Goal: Task Accomplishment & Management: Manage account settings

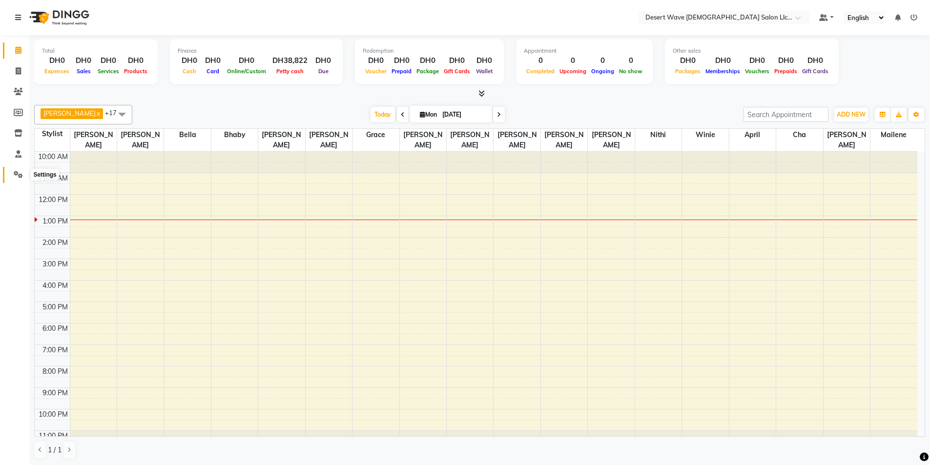
click at [13, 170] on span at bounding box center [18, 174] width 17 height 11
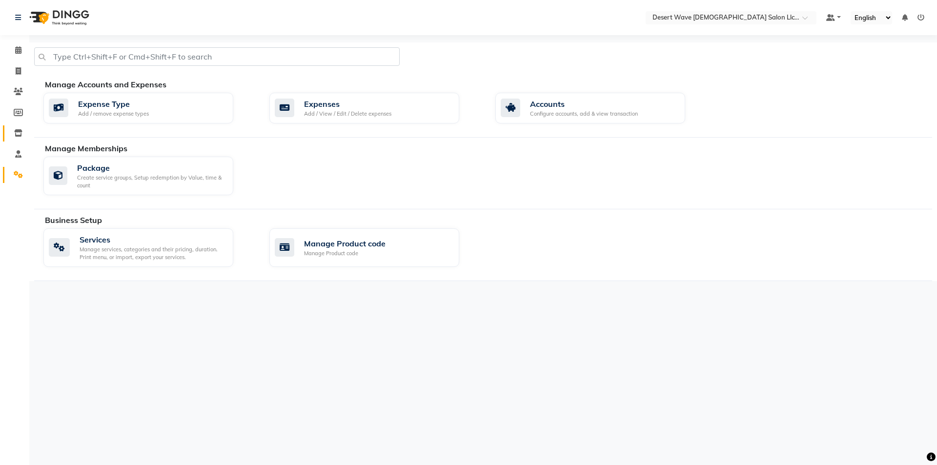
click at [9, 133] on link "Inventory" at bounding box center [14, 133] width 23 height 16
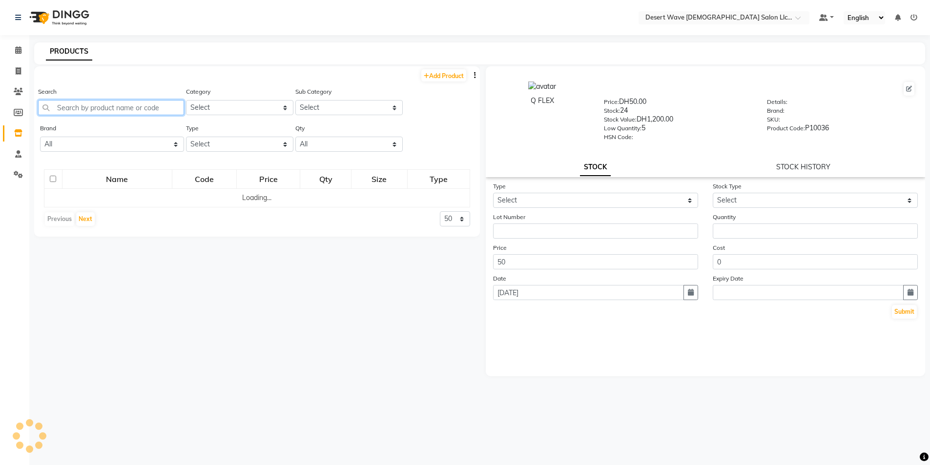
click at [122, 109] on input "text" at bounding box center [111, 107] width 146 height 15
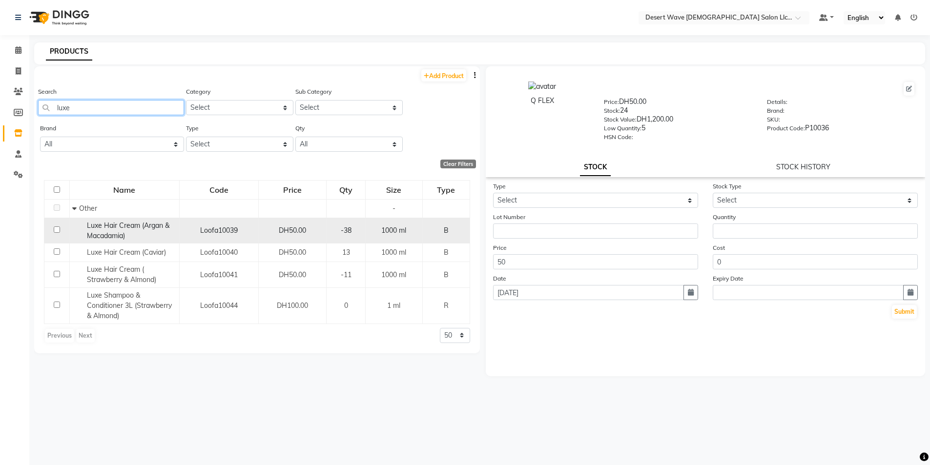
type input "luxe"
click at [413, 235] on div "1000 ml" at bounding box center [394, 231] width 49 height 10
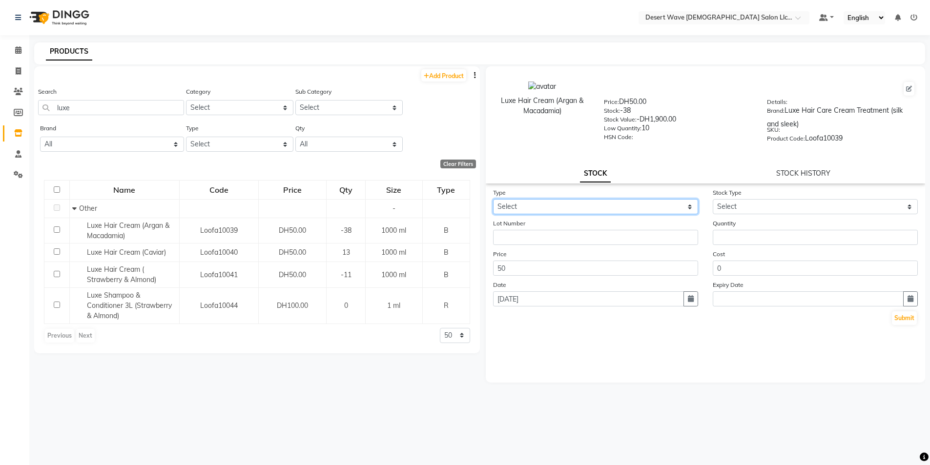
click at [552, 206] on select "Select In Out" at bounding box center [595, 206] width 205 height 15
select select "out"
click at [493, 199] on select "Select In Out" at bounding box center [595, 206] width 205 height 15
select select
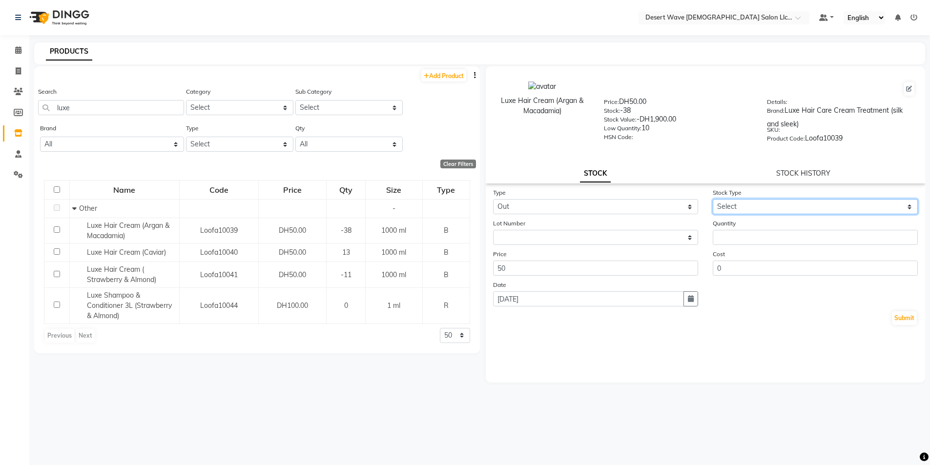
click at [743, 211] on select "Select Internal Use Damaged Expired Adjustment Return Other" at bounding box center [815, 206] width 205 height 15
select select "adjustment"
click at [713, 199] on select "Select Internal Use Damaged Expired Adjustment Return Other" at bounding box center [815, 206] width 205 height 15
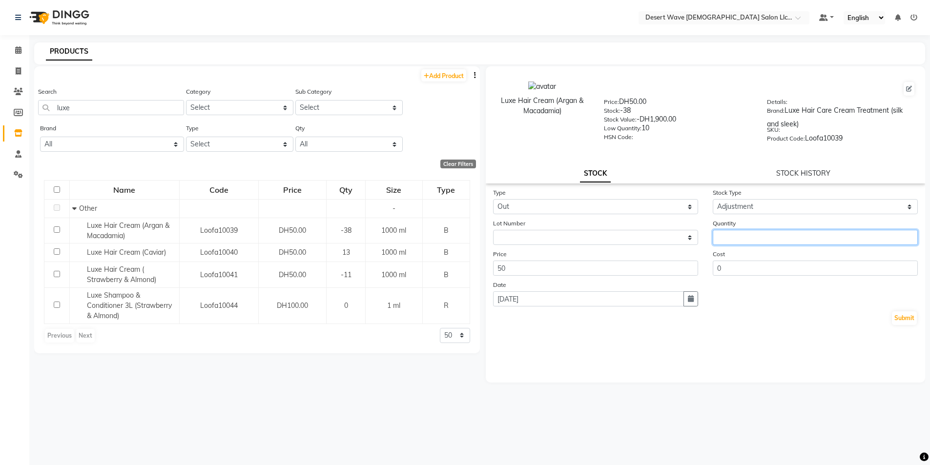
click at [728, 234] on input "number" at bounding box center [815, 237] width 205 height 15
type input "38"
click at [907, 324] on button "Submit" at bounding box center [904, 318] width 25 height 14
select select
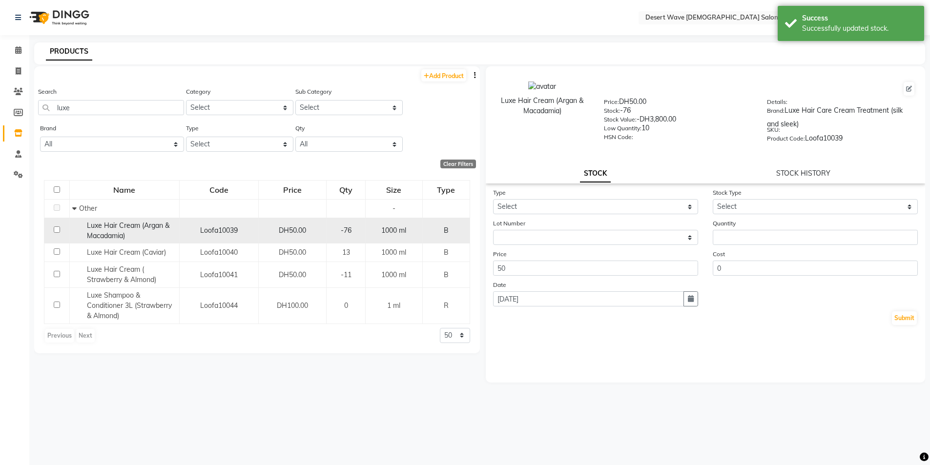
click at [94, 227] on span "Luxe Hair Cream (Argan & Macadamia)" at bounding box center [128, 230] width 83 height 19
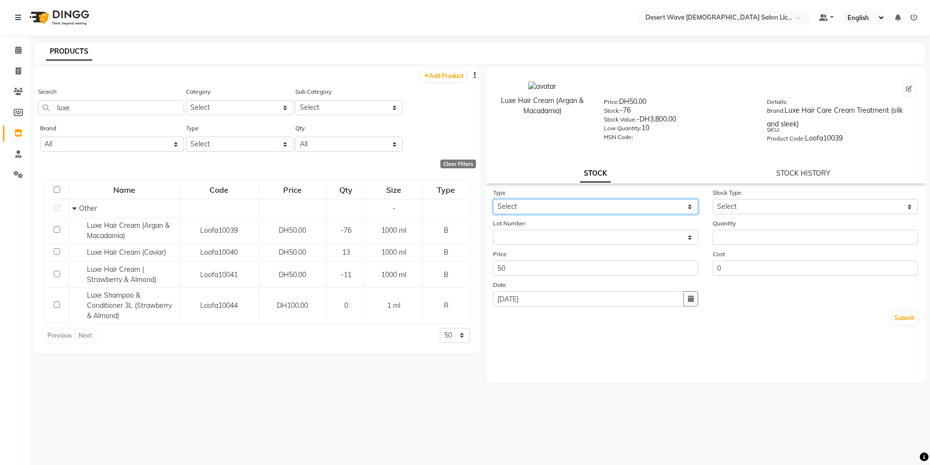
click at [608, 207] on select "Select In Out" at bounding box center [595, 206] width 205 height 15
select select "out"
click at [493, 199] on select "Select In Out" at bounding box center [595, 206] width 205 height 15
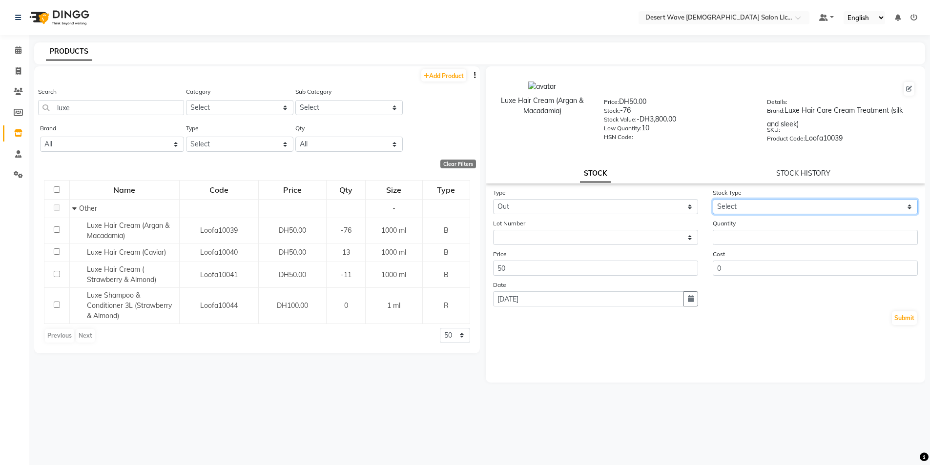
click at [789, 206] on select "Select Internal Use Damaged Expired Adjustment Return Other" at bounding box center [815, 206] width 205 height 15
select select "adjustment"
click at [713, 199] on select "Select Internal Use Damaged Expired Adjustment Return Other" at bounding box center [815, 206] width 205 height 15
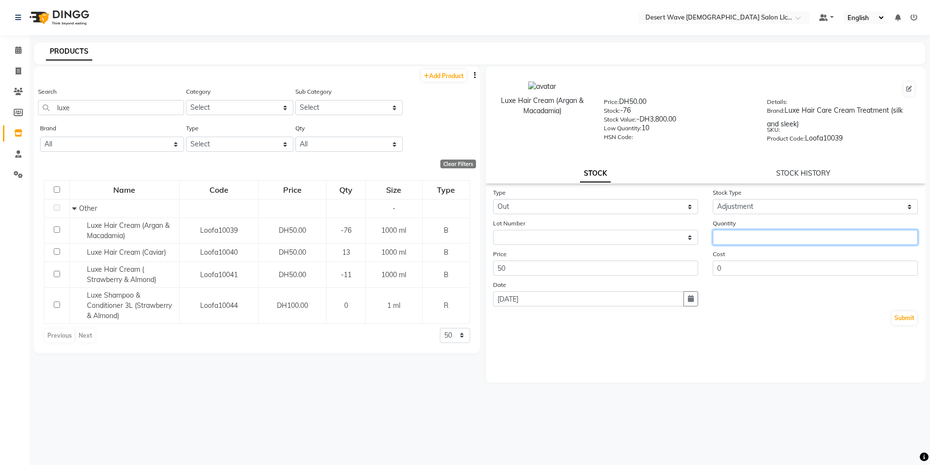
click at [739, 238] on input "number" at bounding box center [815, 237] width 205 height 15
type input "76"
click at [904, 320] on button "Submit" at bounding box center [904, 318] width 25 height 14
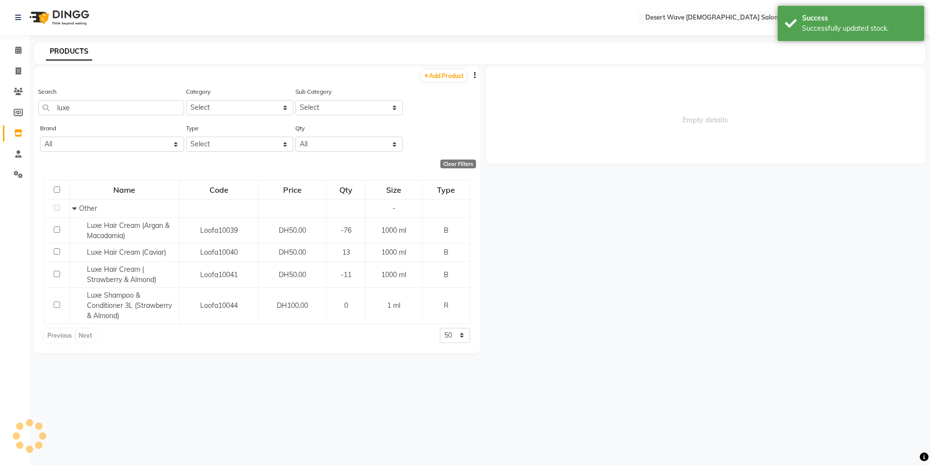
select select
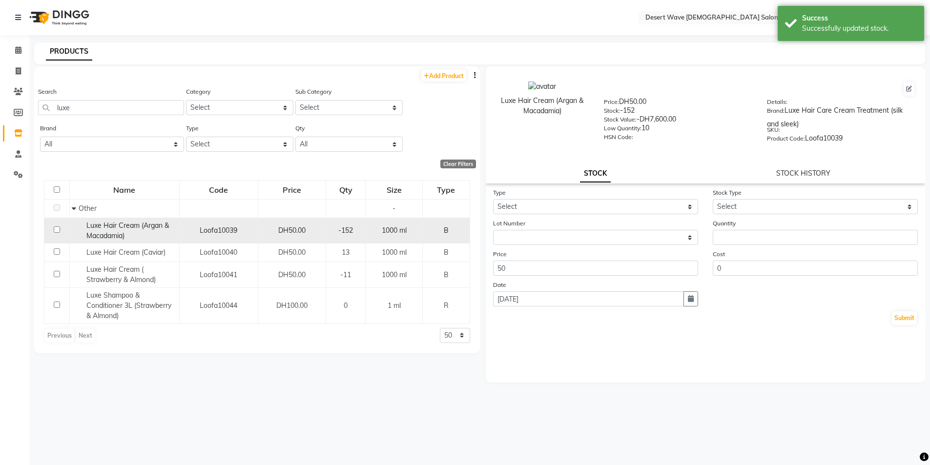
click at [336, 229] on div "-152" at bounding box center [345, 231] width 31 height 10
click at [152, 235] on div "Luxe Hair Cream (Argan & Macadamia)" at bounding box center [124, 231] width 104 height 21
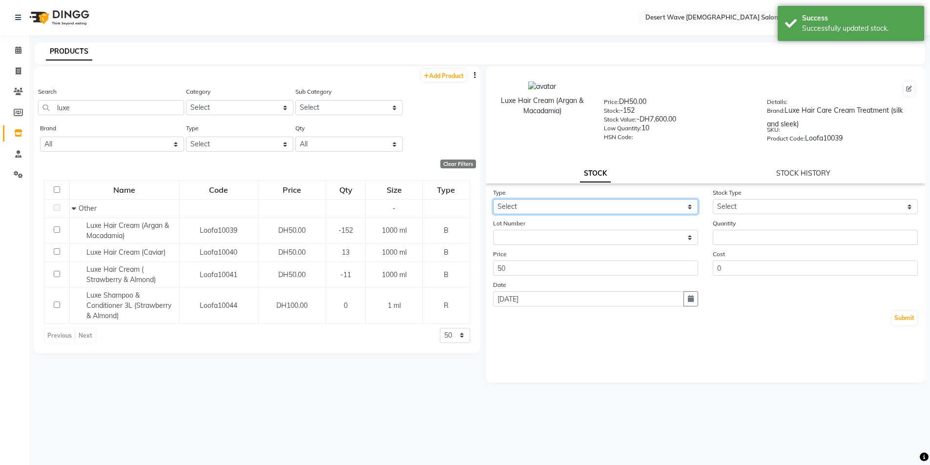
click at [559, 208] on select "Select In Out" at bounding box center [595, 206] width 205 height 15
select select "out"
click at [493, 199] on select "Select In Out" at bounding box center [595, 206] width 205 height 15
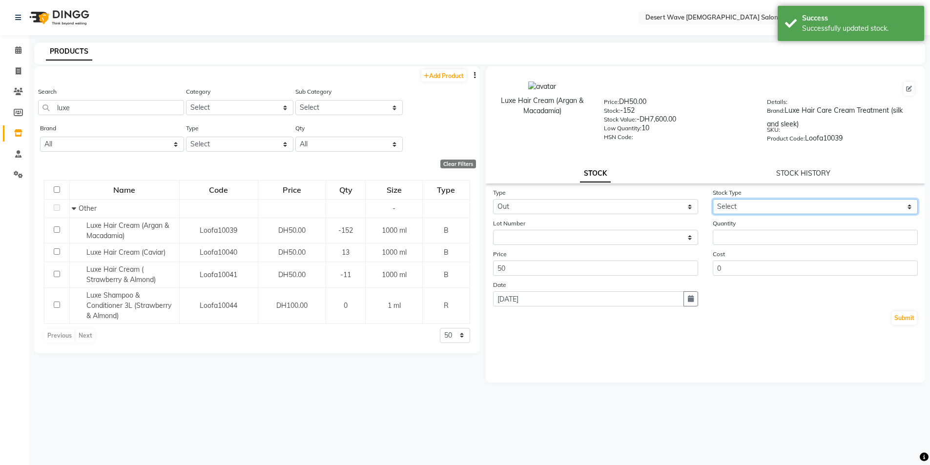
click at [813, 208] on select "Select Internal Use Damaged Expired Adjustment Return Other" at bounding box center [815, 206] width 205 height 15
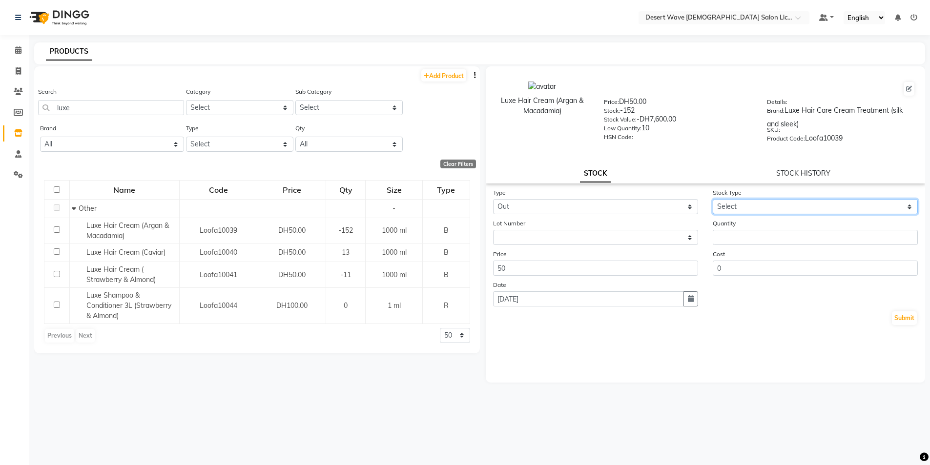
select select "other"
click at [713, 199] on select "Select Internal Use Damaged Expired Adjustment Return Other" at bounding box center [815, 206] width 205 height 15
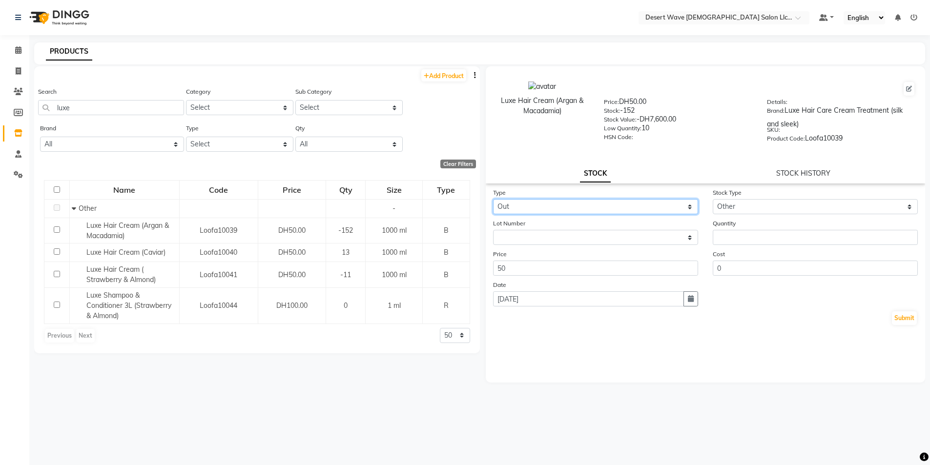
click at [525, 207] on select "Select In Out" at bounding box center [595, 206] width 205 height 15
select select "in"
click at [493, 199] on select "Select In Out" at bounding box center [595, 206] width 205 height 15
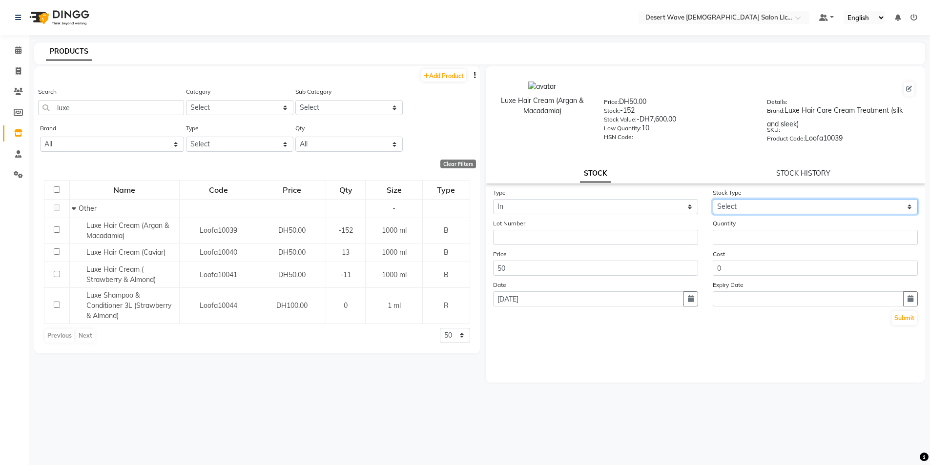
click at [764, 205] on select "Select New Stock Adjustment Return Other" at bounding box center [815, 206] width 205 height 15
select select "new stock"
click at [713, 199] on select "Select New Stock Adjustment Return Other" at bounding box center [815, 206] width 205 height 15
click at [913, 321] on button "Submit" at bounding box center [904, 318] width 25 height 14
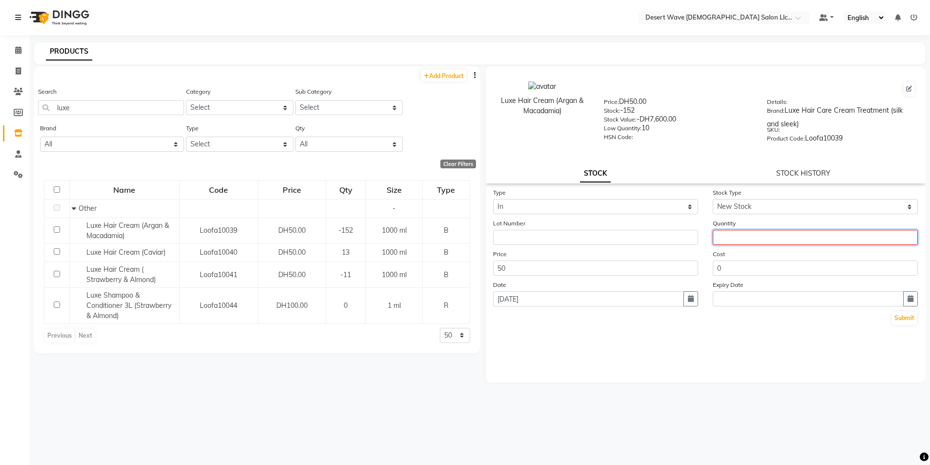
click at [743, 241] on input "number" at bounding box center [815, 237] width 205 height 15
type input "152"
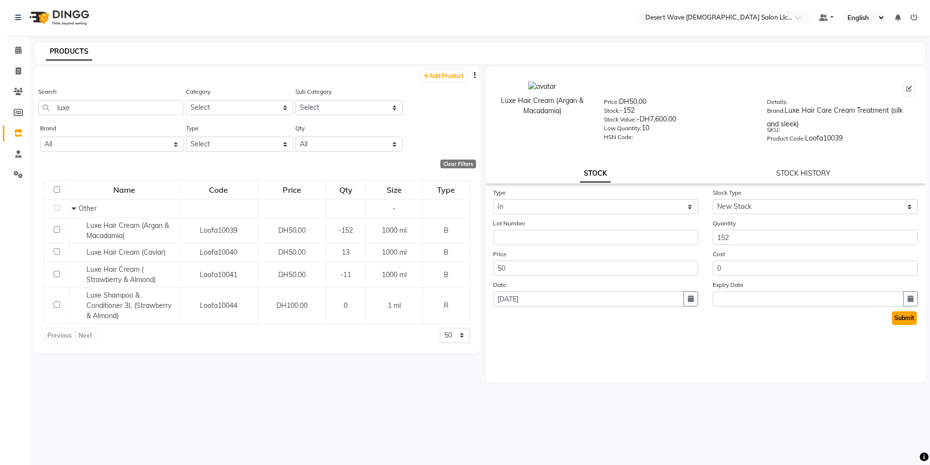
click at [912, 317] on button "Submit" at bounding box center [904, 318] width 25 height 14
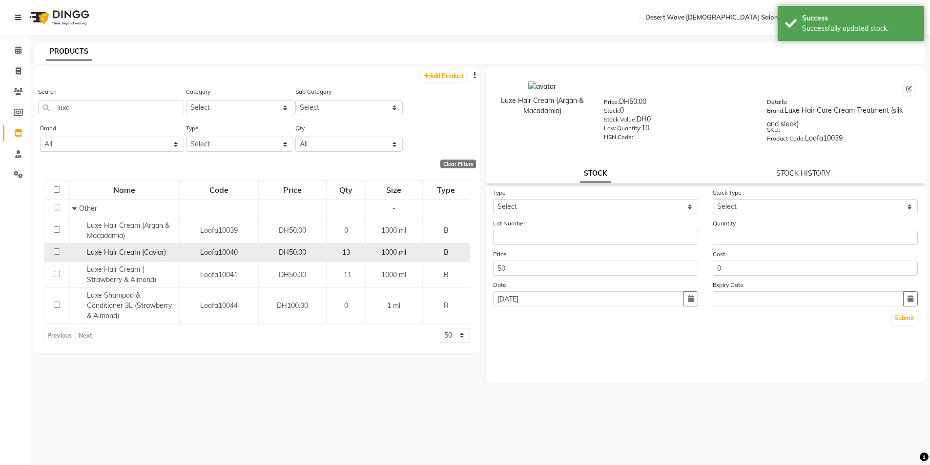
click at [281, 254] on span "DH50.00" at bounding box center [292, 252] width 27 height 9
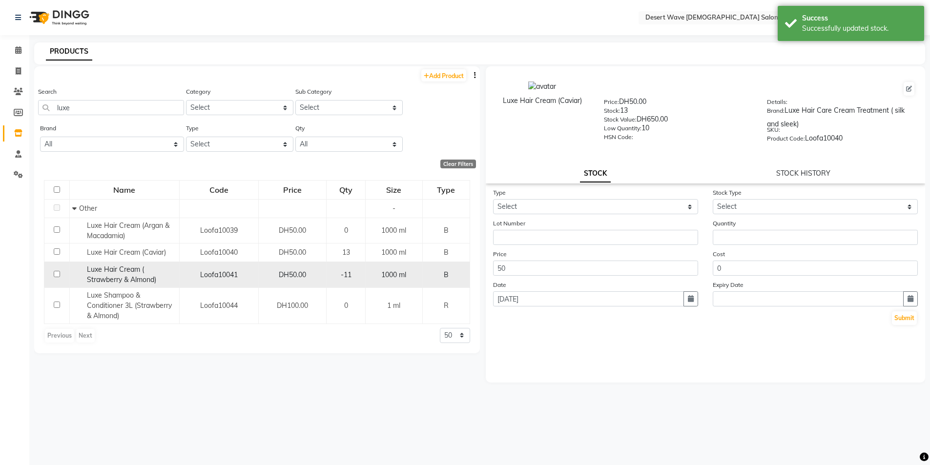
click at [258, 276] on td "DH50.00" at bounding box center [292, 275] width 68 height 26
click at [214, 278] on span "Loofa10041" at bounding box center [219, 274] width 38 height 9
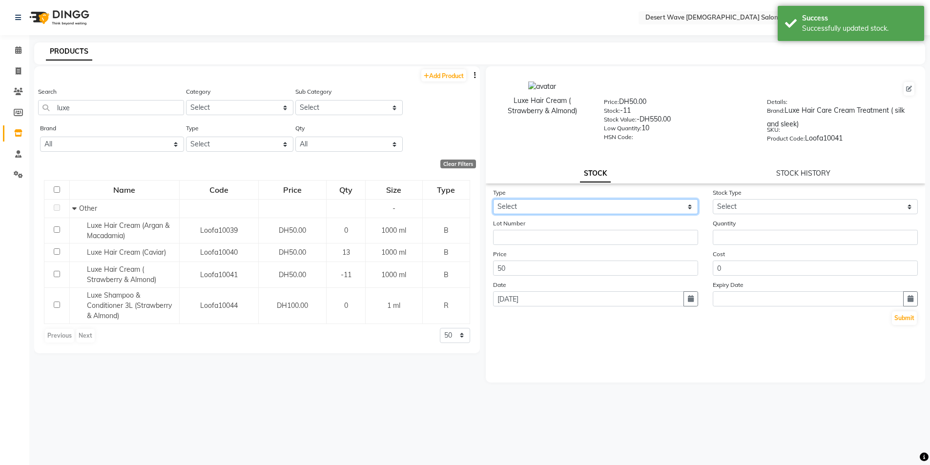
click at [556, 211] on select "Select In Out" at bounding box center [595, 206] width 205 height 15
select select "out"
click at [493, 199] on select "Select In Out" at bounding box center [595, 206] width 205 height 15
select select
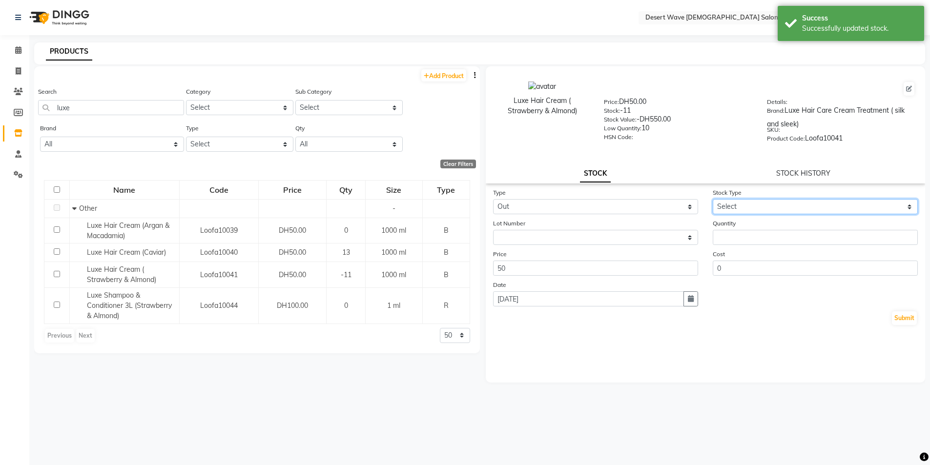
click at [768, 208] on select "Select Internal Use Damaged Expired Adjustment Return Other" at bounding box center [815, 206] width 205 height 15
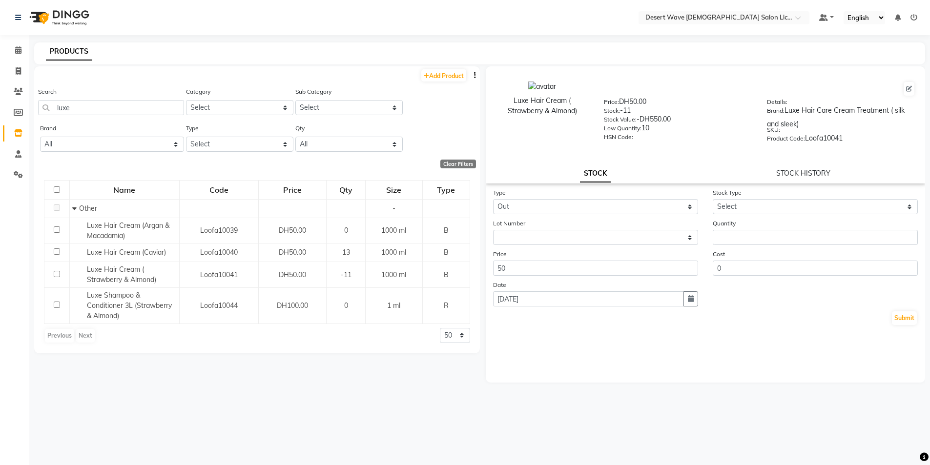
click at [589, 194] on div "Type Select In Out" at bounding box center [596, 200] width 220 height 27
click at [588, 210] on select "Select In Out" at bounding box center [595, 206] width 205 height 15
select select "in"
click at [493, 199] on select "Select In Out" at bounding box center [595, 206] width 205 height 15
click at [810, 202] on select "Select New Stock Adjustment Return Other" at bounding box center [815, 206] width 205 height 15
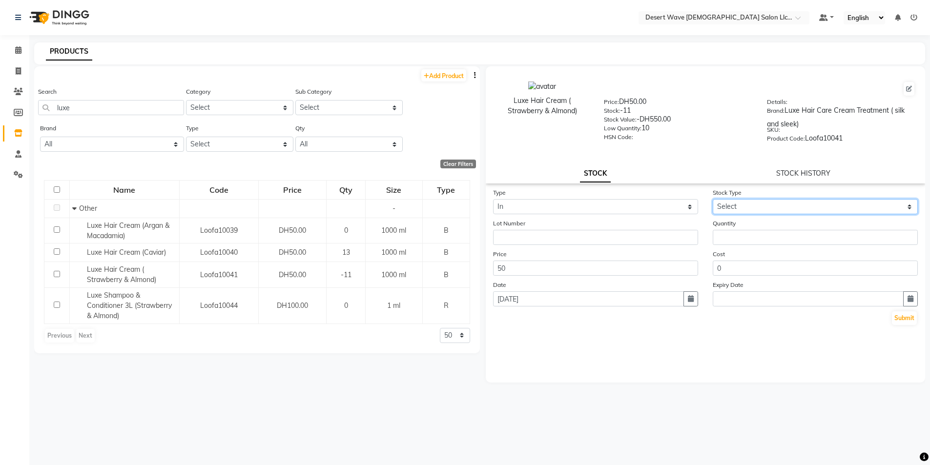
select select "new stock"
click at [713, 199] on select "Select New Stock Adjustment Return Other" at bounding box center [815, 206] width 205 height 15
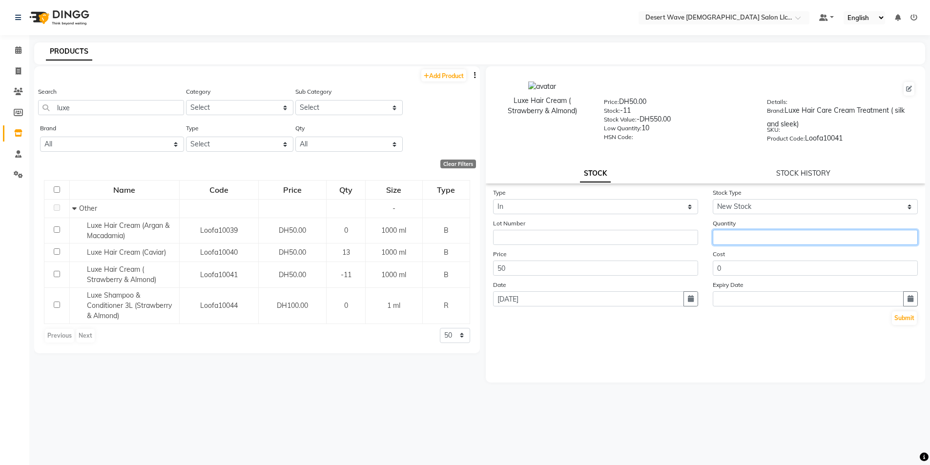
click at [735, 239] on input "number" at bounding box center [815, 237] width 205 height 15
type input "11"
click at [909, 320] on button "Submit" at bounding box center [904, 318] width 25 height 14
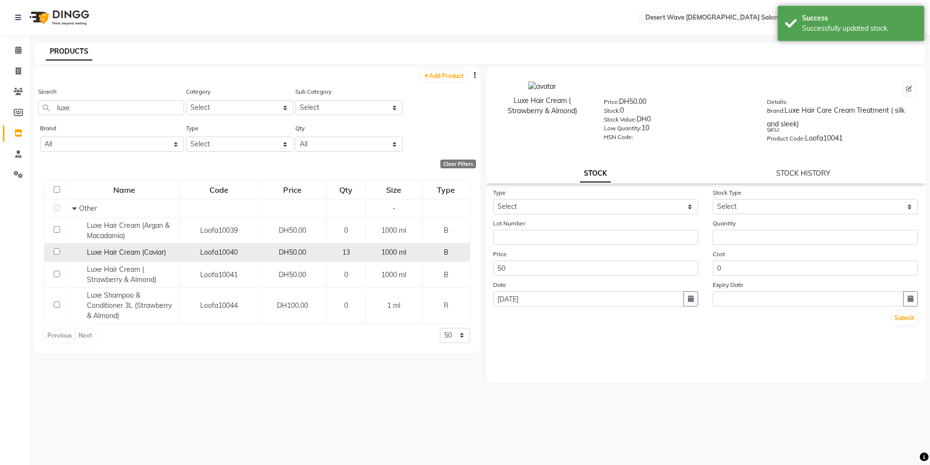
click at [235, 257] on div "Loofa10040" at bounding box center [219, 253] width 71 height 10
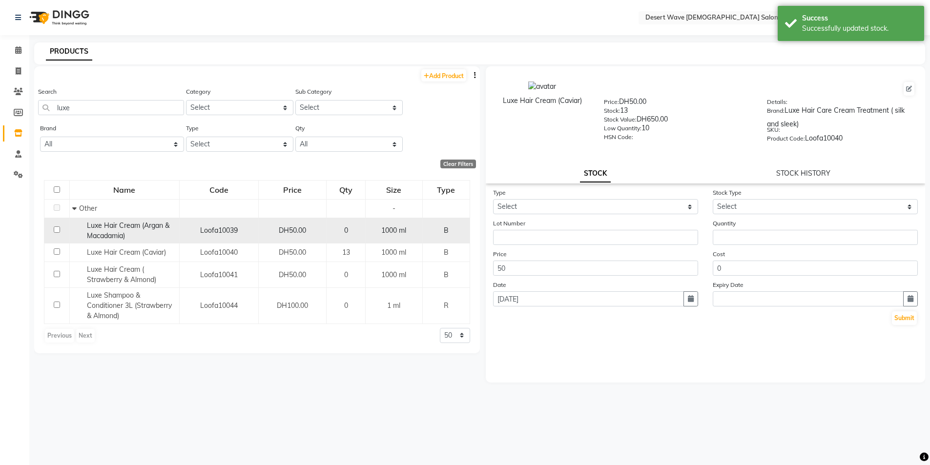
click at [214, 234] on span "Loofa10039" at bounding box center [219, 230] width 38 height 9
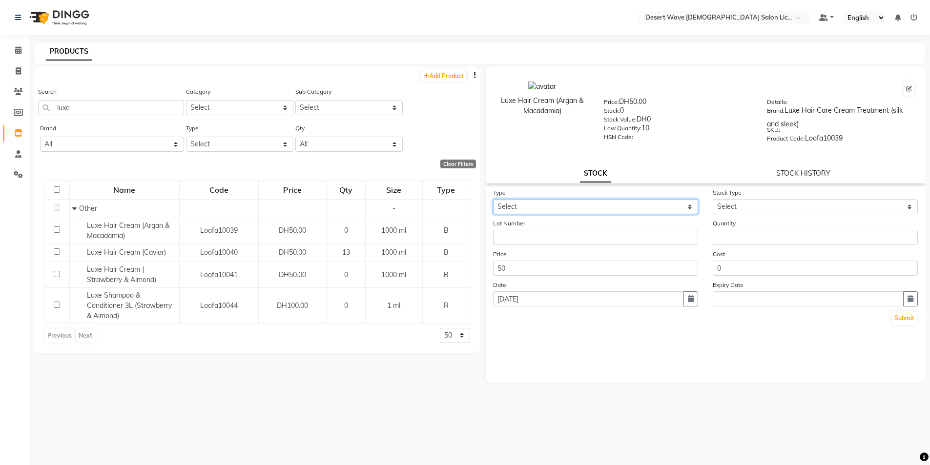
click at [571, 205] on select "Select In Out" at bounding box center [595, 206] width 205 height 15
select select "in"
click at [493, 199] on select "Select In Out" at bounding box center [595, 206] width 205 height 15
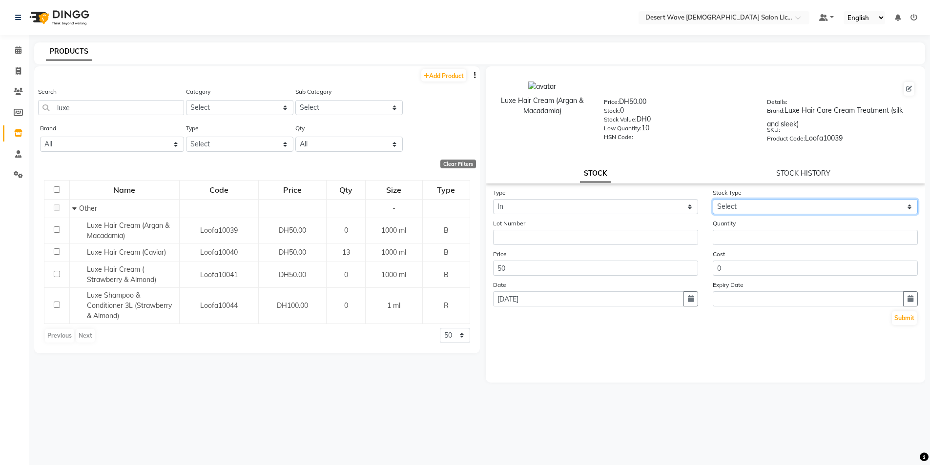
click at [755, 203] on select "Select New Stock Adjustment Return Other" at bounding box center [815, 206] width 205 height 15
select select "new stock"
click at [713, 199] on select "Select New Stock Adjustment Return Other" at bounding box center [815, 206] width 205 height 15
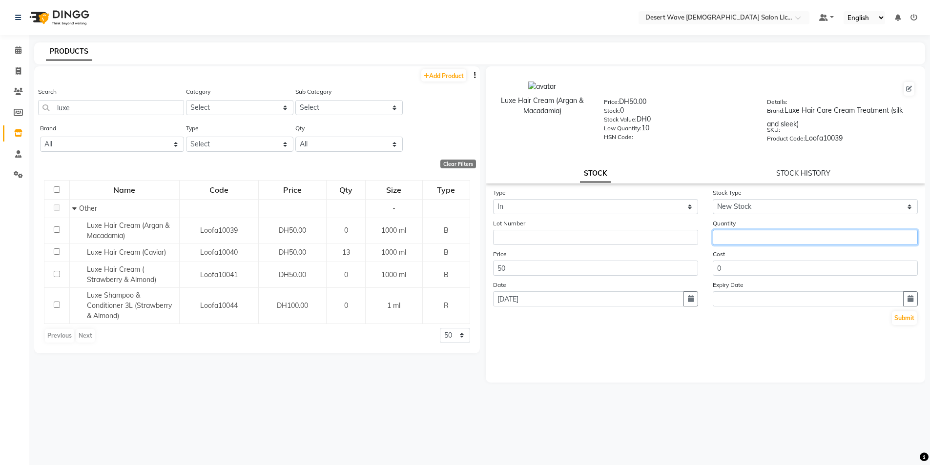
click at [772, 244] on input "number" at bounding box center [815, 237] width 205 height 15
type input "48"
click at [905, 318] on button "Submit" at bounding box center [904, 318] width 25 height 14
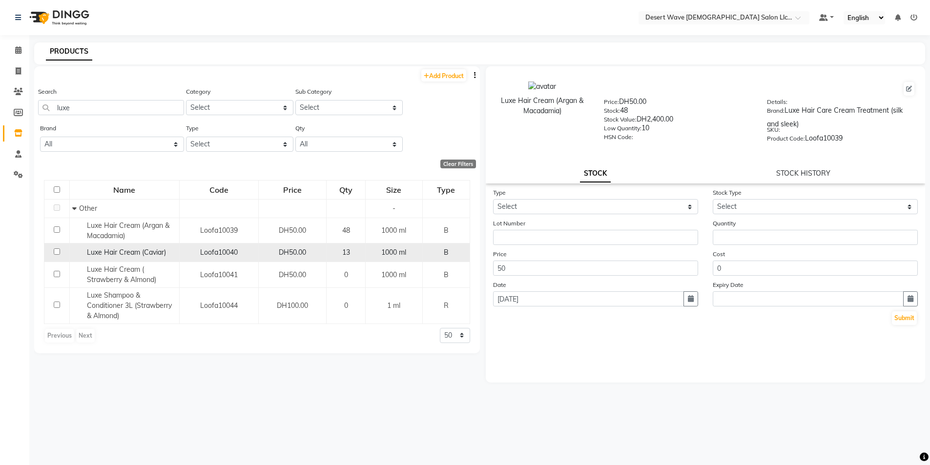
click at [314, 254] on div "DH50.00" at bounding box center [293, 253] width 60 height 10
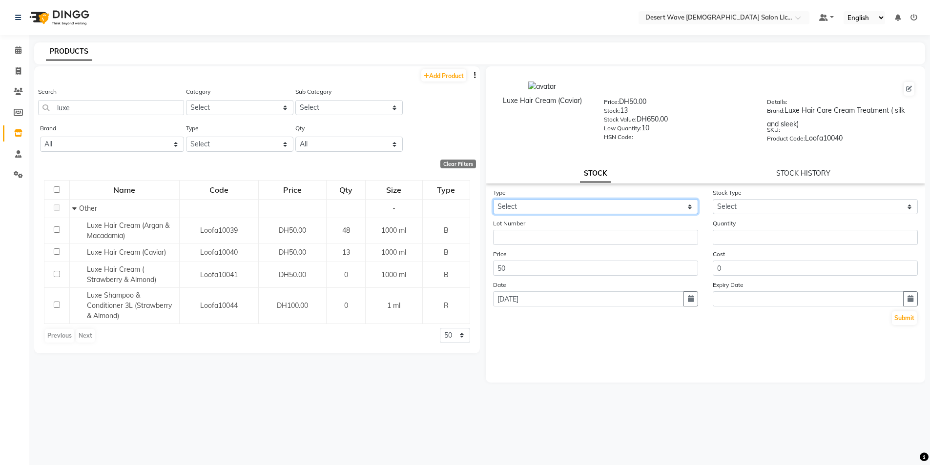
click at [555, 206] on select "Select In Out" at bounding box center [595, 206] width 205 height 15
select select "out"
click at [493, 199] on select "Select In Out" at bounding box center [595, 206] width 205 height 15
select select
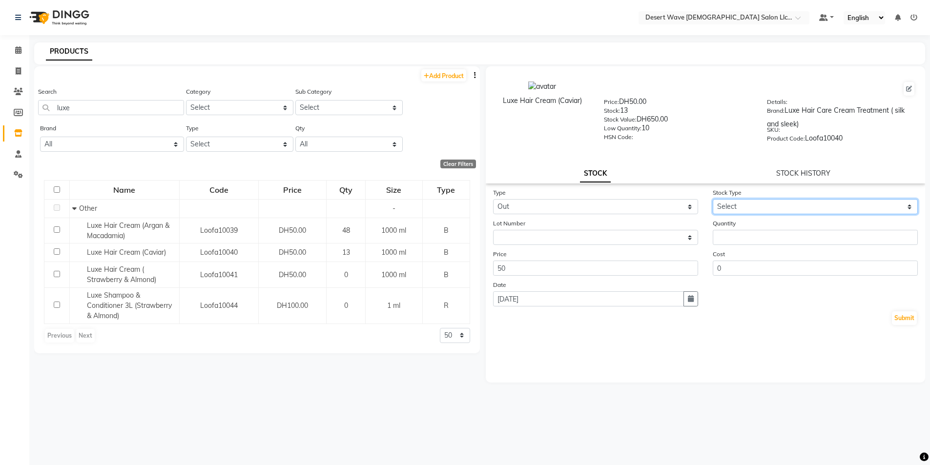
click at [733, 210] on select "Select Internal Use Damaged Expired Adjustment Return Other" at bounding box center [815, 206] width 205 height 15
select select "internal use"
click at [713, 199] on select "Select Internal Use Damaged Expired Adjustment Return Other" at bounding box center [815, 206] width 205 height 15
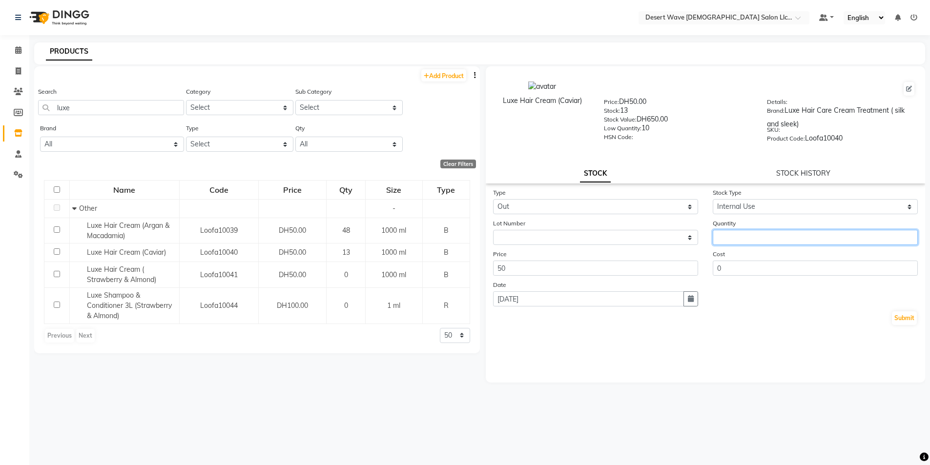
click at [737, 236] on input "number" at bounding box center [815, 237] width 205 height 15
type input "7"
click at [903, 316] on button "Submit" at bounding box center [904, 318] width 25 height 14
select select
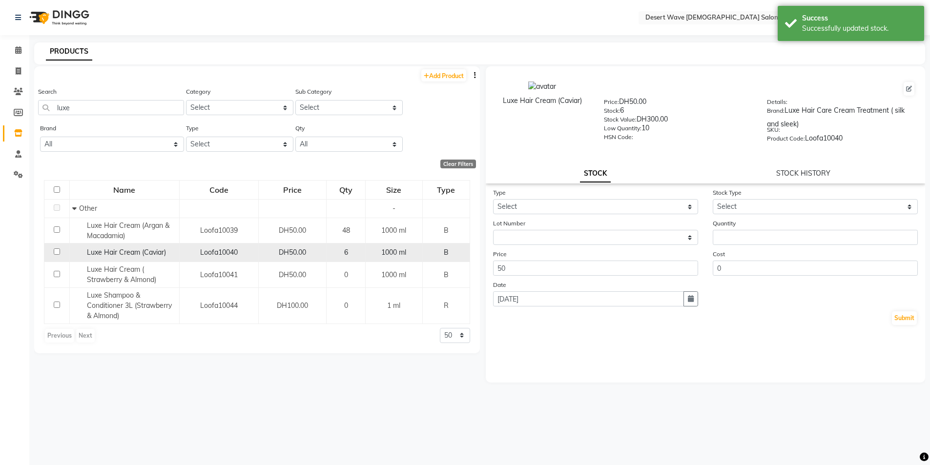
click at [358, 258] on div "6" at bounding box center [346, 253] width 30 height 10
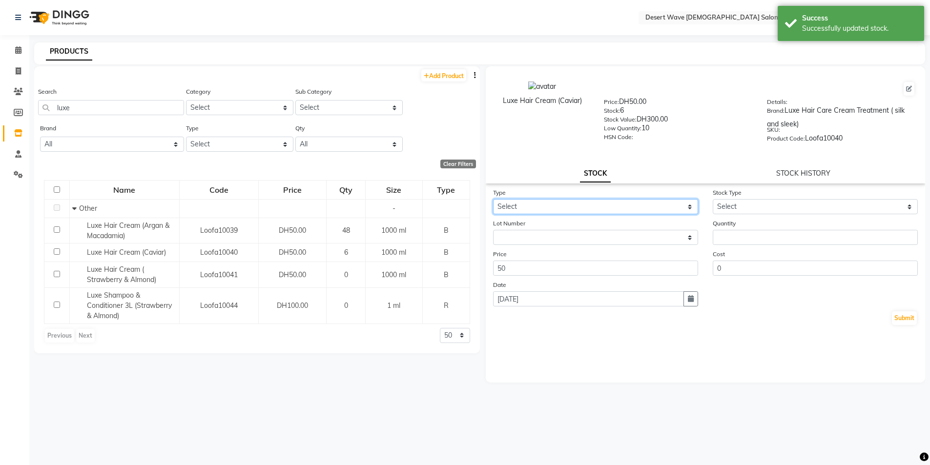
click at [511, 206] on select "Select In Out" at bounding box center [595, 206] width 205 height 15
select select "in"
click at [493, 199] on select "Select In Out" at bounding box center [595, 206] width 205 height 15
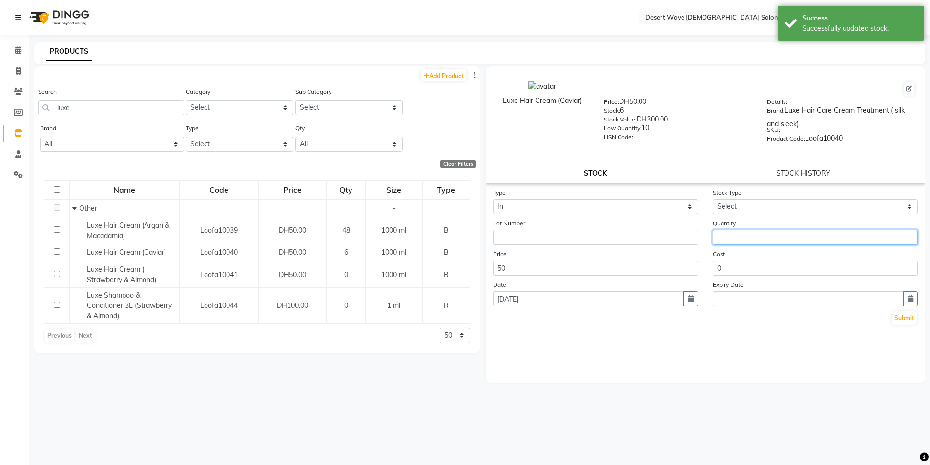
click at [767, 237] on input "number" at bounding box center [815, 237] width 205 height 15
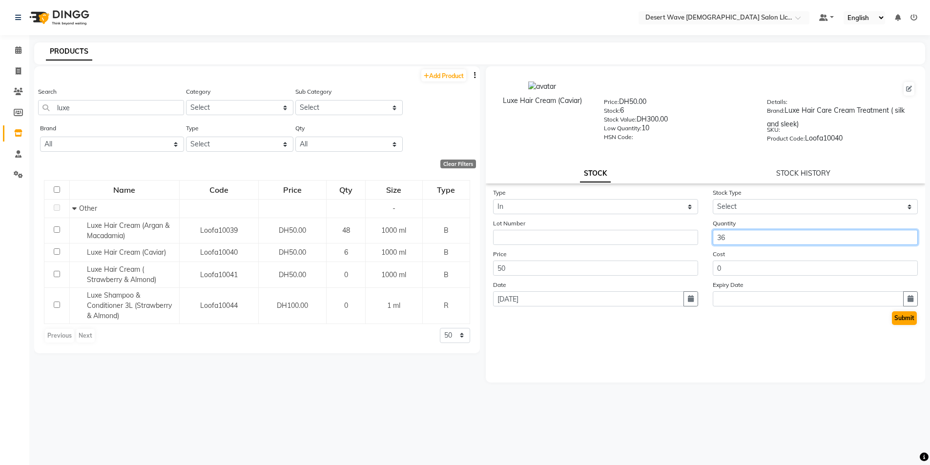
type input "36"
click at [914, 317] on button "Submit" at bounding box center [904, 318] width 25 height 14
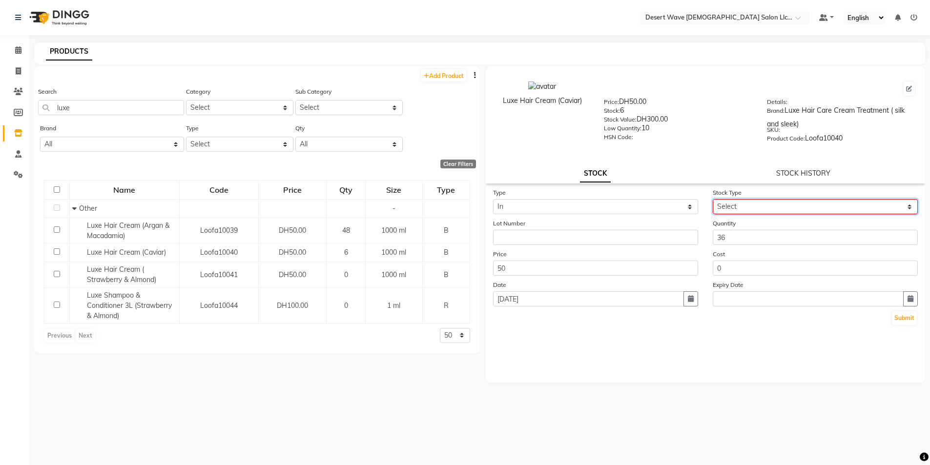
click at [747, 209] on select "Select New Stock Adjustment Return Other" at bounding box center [815, 206] width 205 height 15
select select "new stock"
click at [713, 199] on select "Select New Stock Adjustment Return Other" at bounding box center [815, 206] width 205 height 15
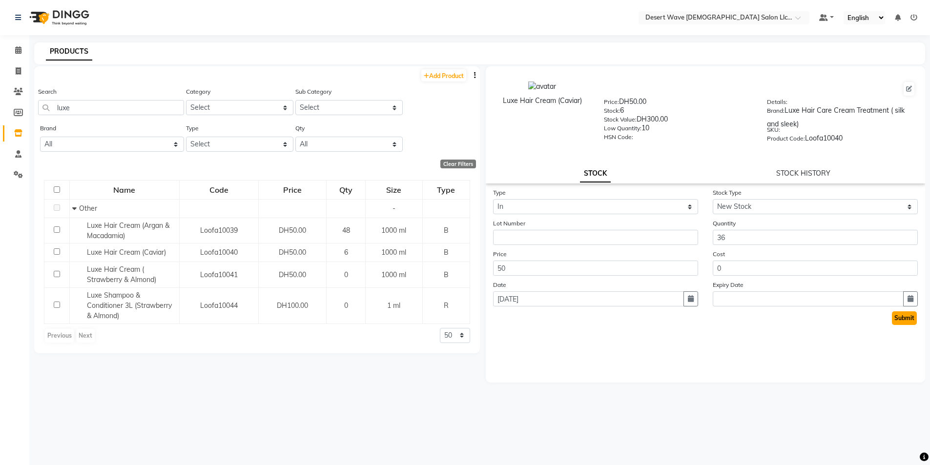
click at [912, 319] on button "Submit" at bounding box center [904, 318] width 25 height 14
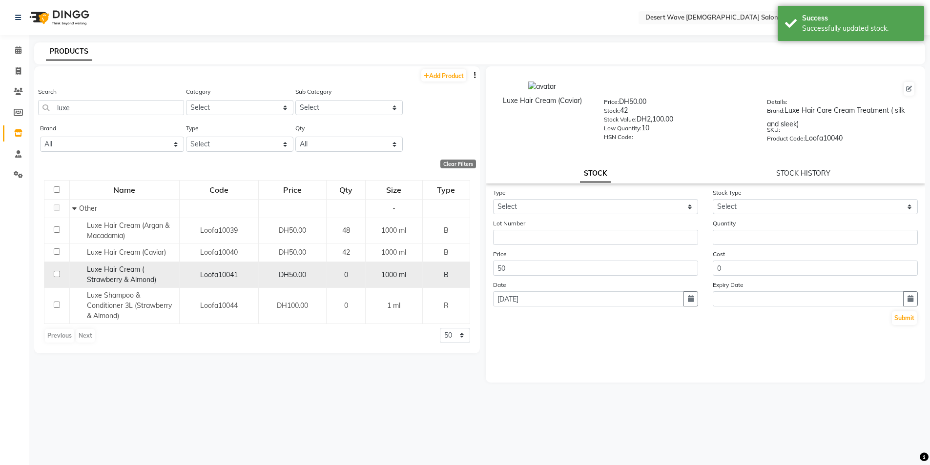
click at [350, 279] on div "0" at bounding box center [346, 275] width 30 height 10
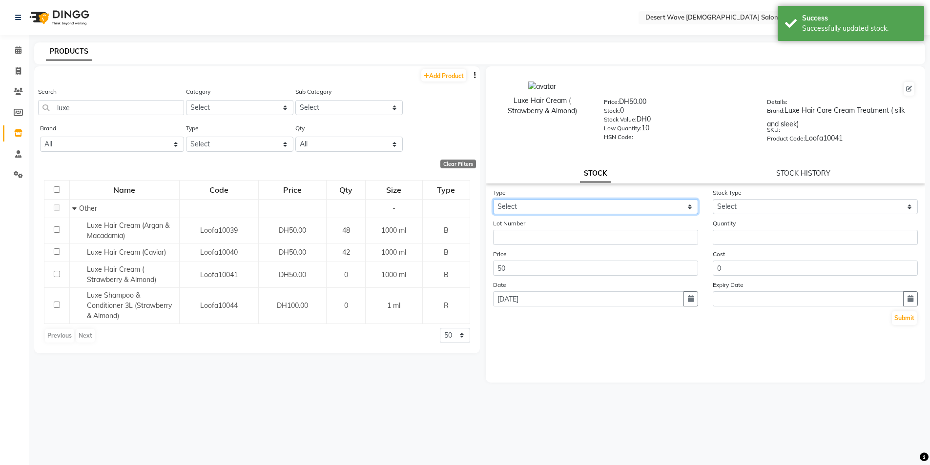
click at [533, 209] on select "Select In Out" at bounding box center [595, 206] width 205 height 15
select select "in"
click at [493, 199] on select "Select In Out" at bounding box center [595, 206] width 205 height 15
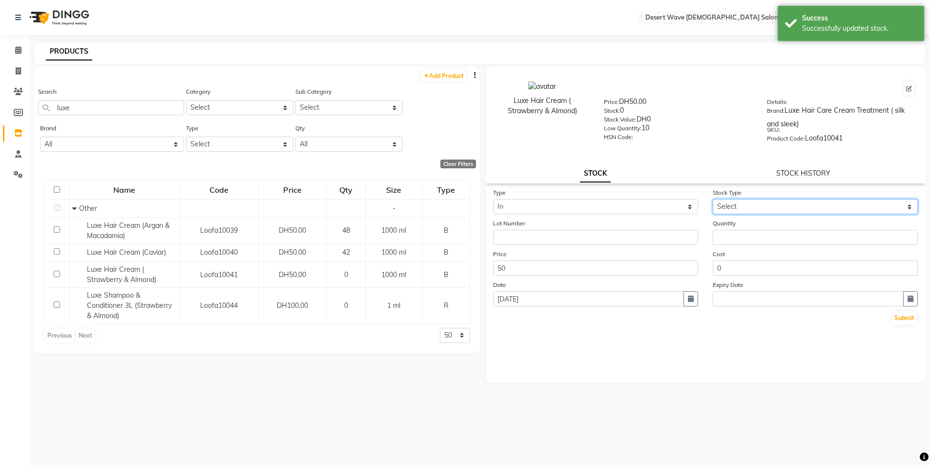
click at [775, 209] on select "Select New Stock Adjustment Return Other" at bounding box center [815, 206] width 205 height 15
select select "new stock"
click at [713, 199] on select "Select New Stock Adjustment Return Other" at bounding box center [815, 206] width 205 height 15
click at [906, 322] on button "Submit" at bounding box center [904, 318] width 25 height 14
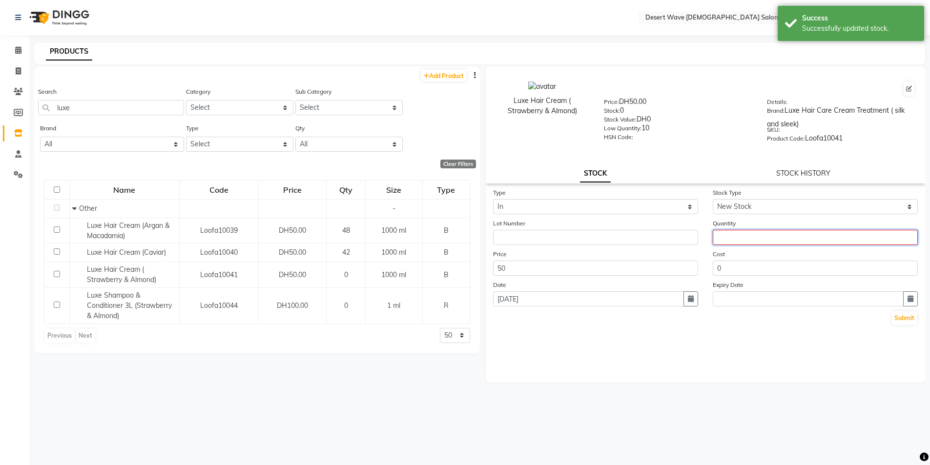
click at [749, 240] on input "number" at bounding box center [815, 237] width 205 height 15
type input "36"
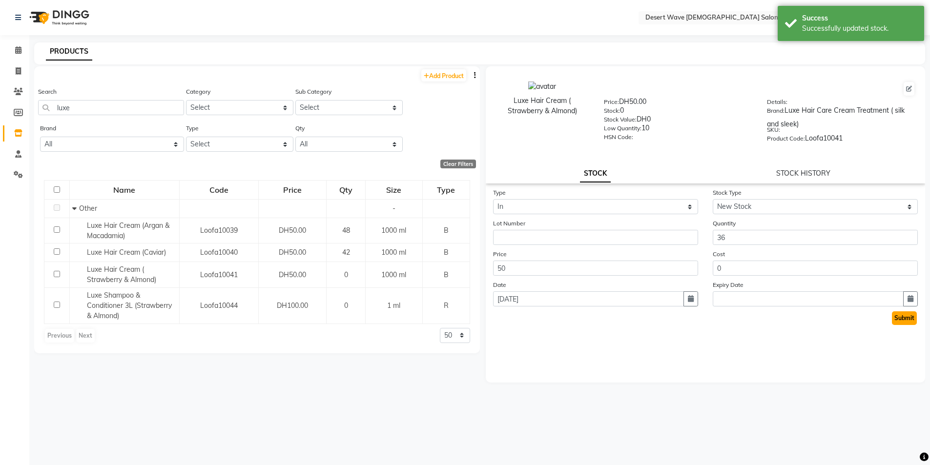
click at [908, 324] on button "Submit" at bounding box center [904, 318] width 25 height 14
